Goal: Task Accomplishment & Management: Manage account settings

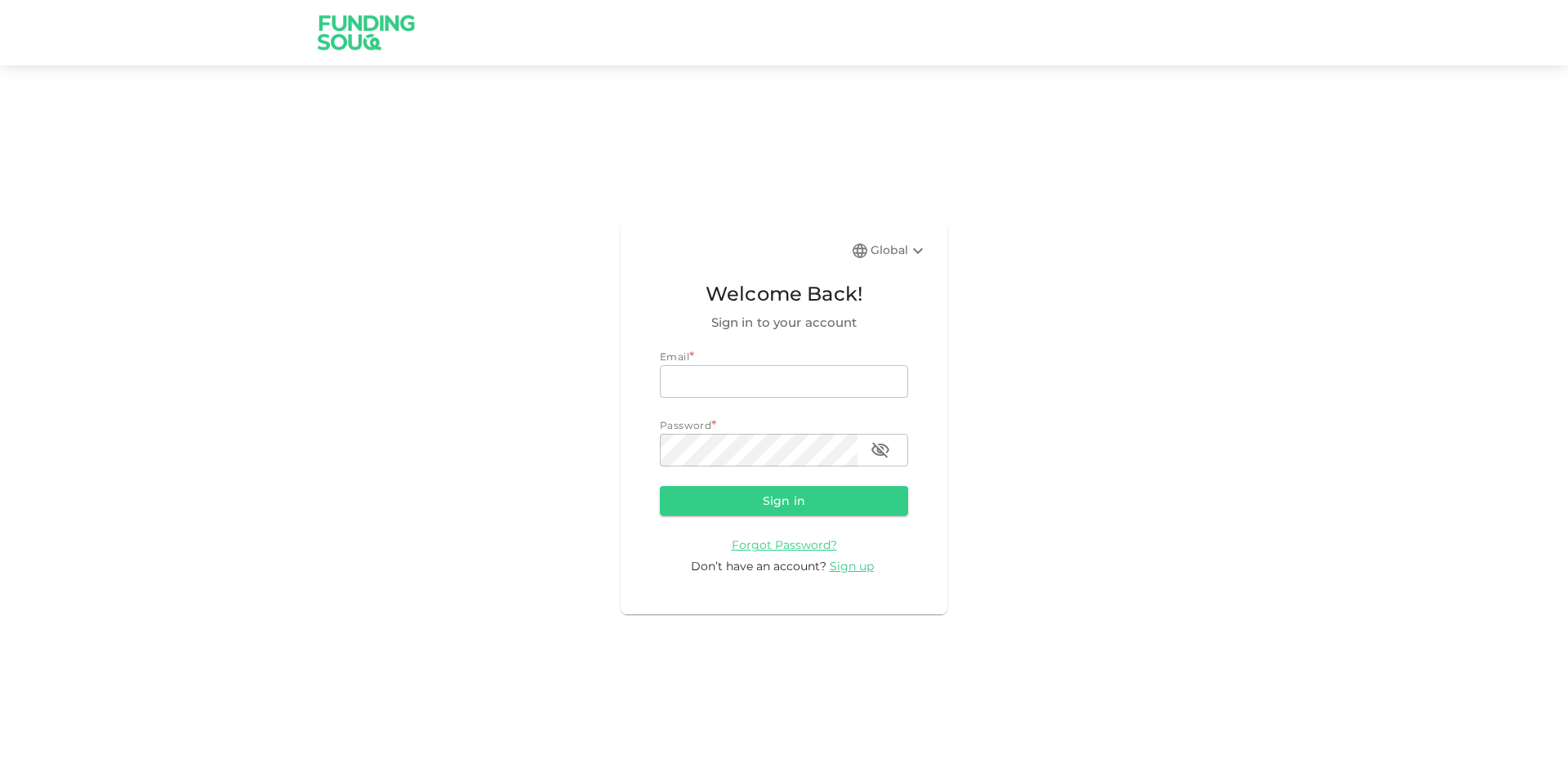
type input "gana.zoher@gmail.com"
click at [392, 37] on img at bounding box center [367, 32] width 122 height 65
